Goal: Transaction & Acquisition: Purchase product/service

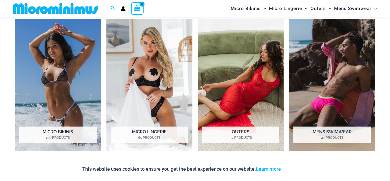
scroll to position [412, 0]
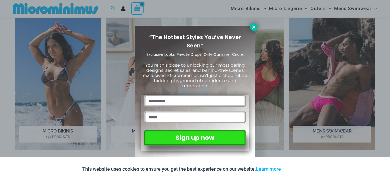
click at [254, 25] on icon at bounding box center [253, 27] width 5 height 5
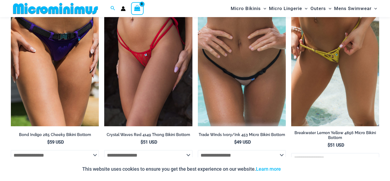
scroll to position [1217, 0]
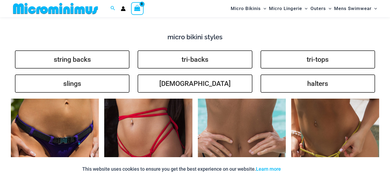
drag, startPoint x: 250, startPoint y: 70, endPoint x: 182, endPoint y: 5, distance: 94.0
click at [0, 0] on div "Search for: Search Search No products in the cart. No products in the cart. Con…" at bounding box center [195, 155] width 390 height 2728
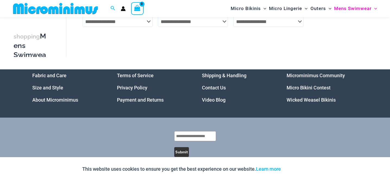
scroll to position [1164, 0]
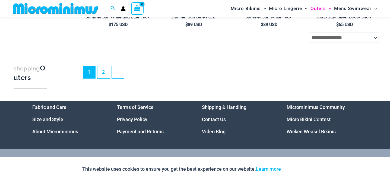
scroll to position [1305, 0]
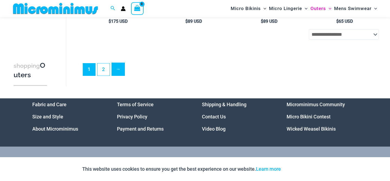
click at [120, 74] on link "→" at bounding box center [118, 69] width 13 height 13
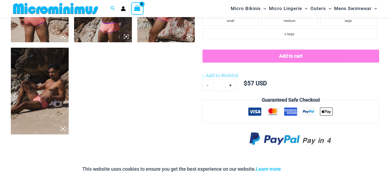
scroll to position [326, 0]
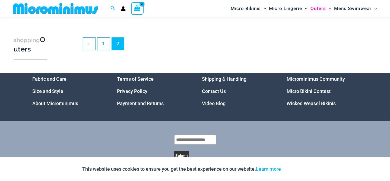
scroll to position [802, 0]
